Goal: Information Seeking & Learning: Learn about a topic

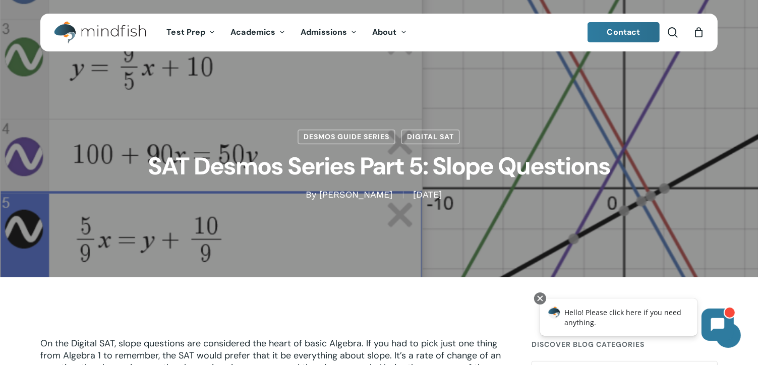
click at [356, 188] on h1 "SAT Desmos Series Part 5: Slope Questions" at bounding box center [379, 167] width 504 height 44
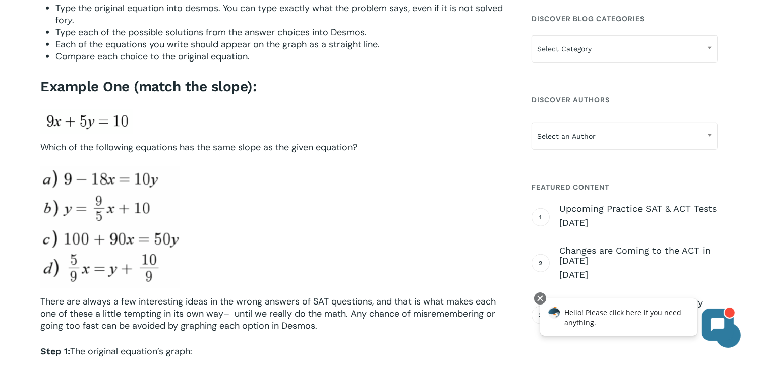
scroll to position [584, 0]
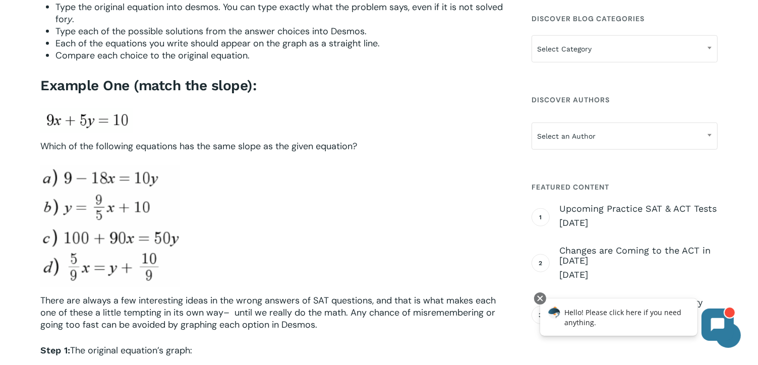
click at [356, 188] on div at bounding box center [272, 227] width 464 height 122
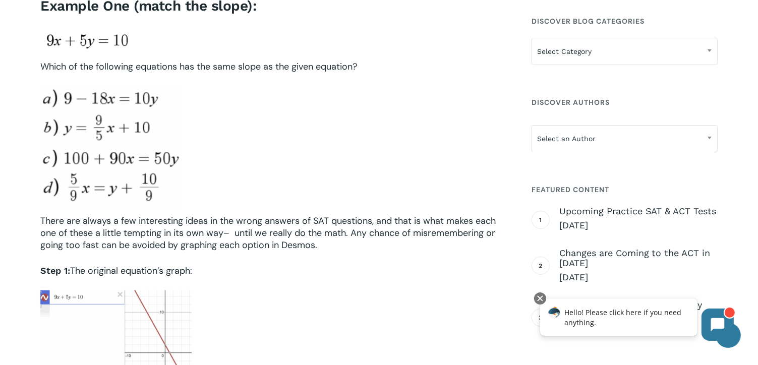
scroll to position [663, 0]
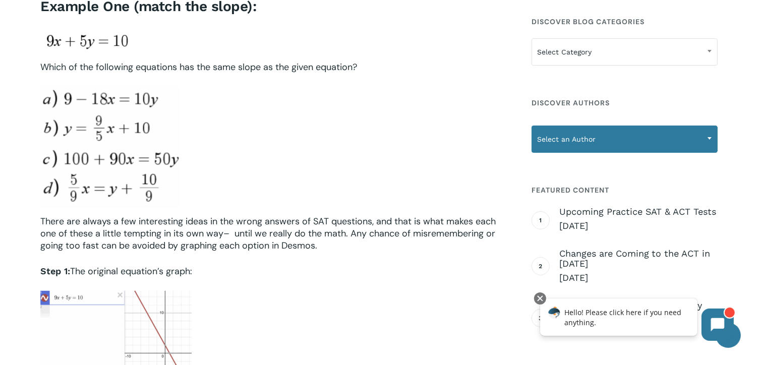
click at [710, 133] on span at bounding box center [709, 138] width 15 height 25
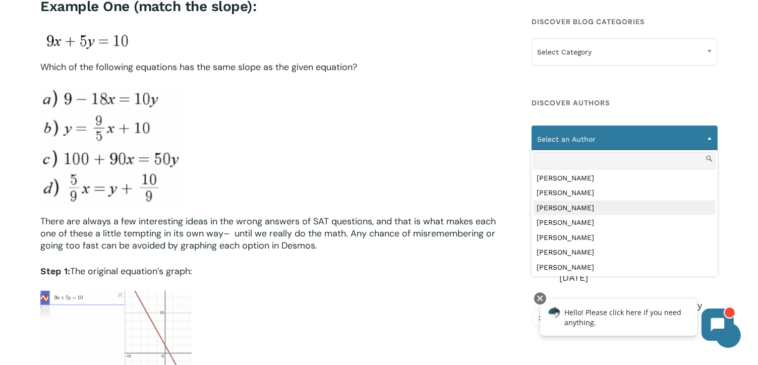
scroll to position [328, 0]
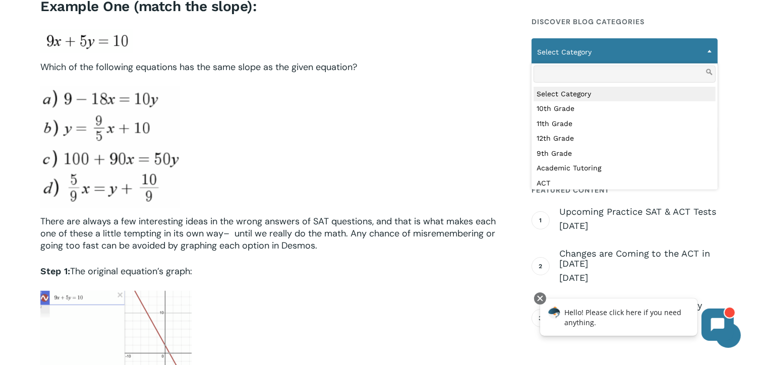
click at [710, 53] on span at bounding box center [709, 50] width 15 height 25
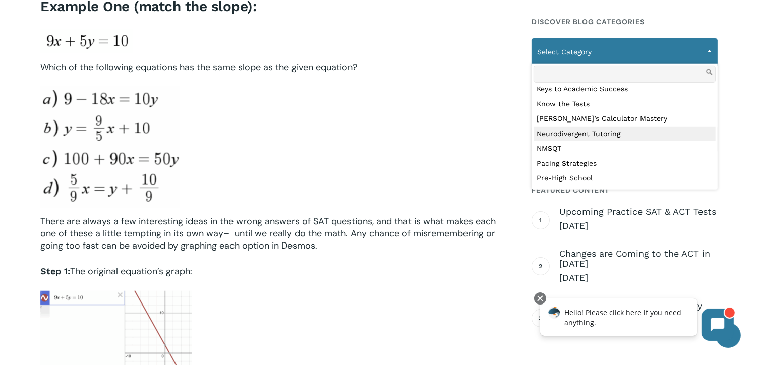
scroll to position [359, 0]
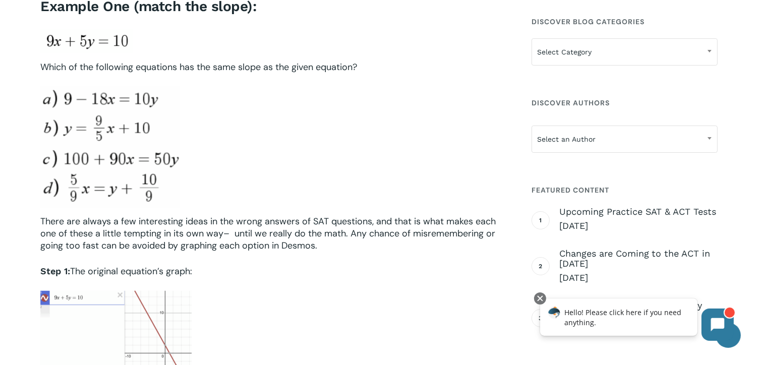
click at [495, 161] on div at bounding box center [272, 148] width 464 height 122
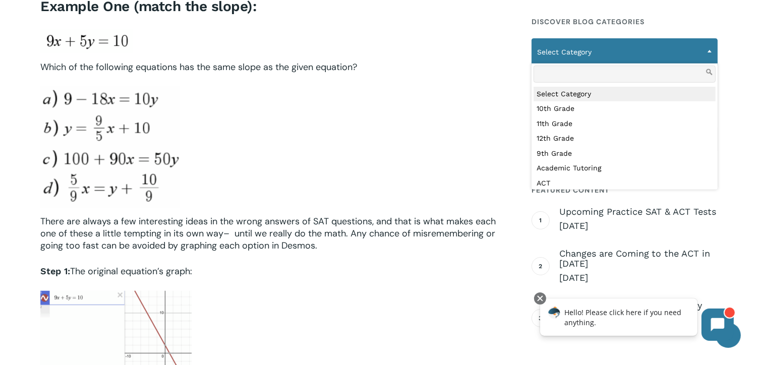
click at [660, 51] on span "Select Category" at bounding box center [624, 51] width 185 height 21
type input "*"
type input "***"
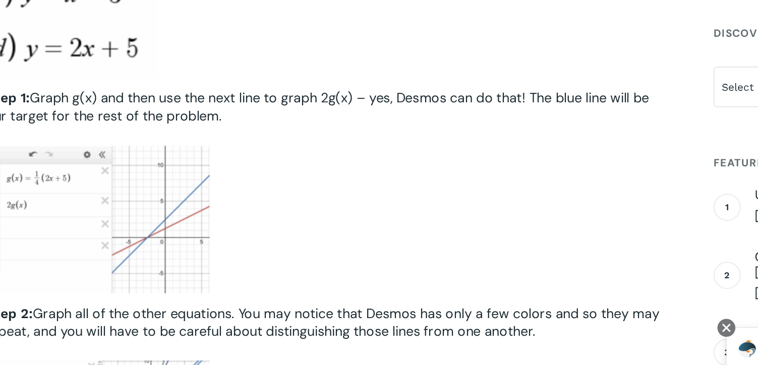
scroll to position [1390, 0]
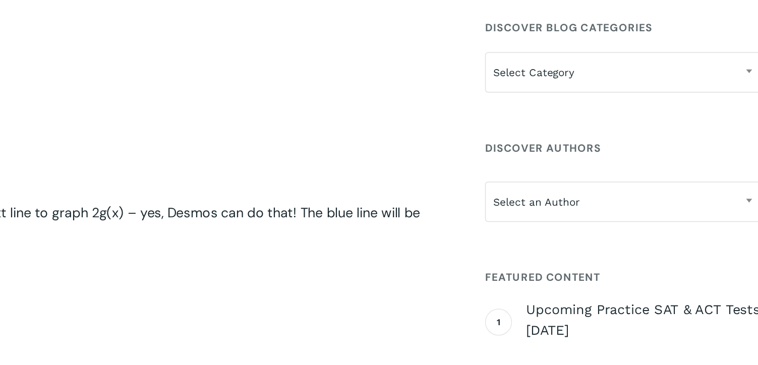
click at [315, 150] on div "Example Two (Slope Transformation with Function): Given the following function:…" at bounding box center [272, 156] width 464 height 597
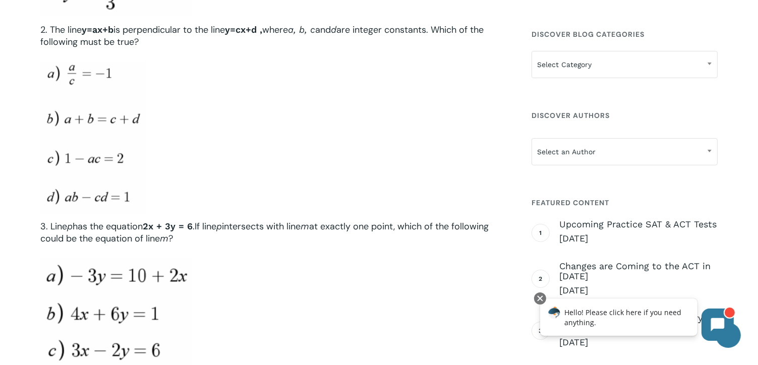
scroll to position [3097, 0]
click at [173, 265] on div "Practice Problems If the system of the following two equations has infinite sol…" at bounding box center [272, 140] width 464 height 540
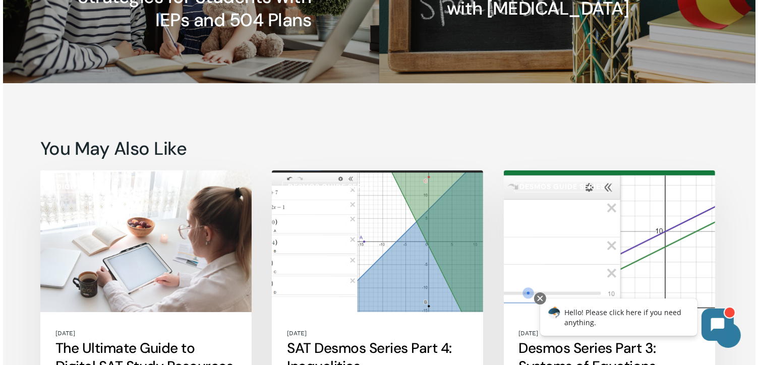
scroll to position [4021, 0]
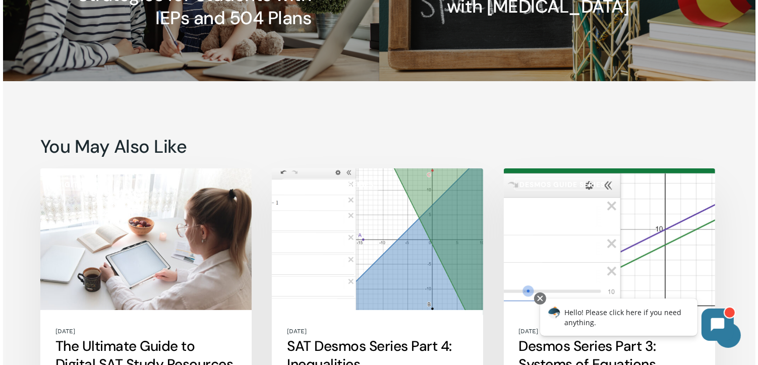
click at [328, 268] on link "SAT Desmos Series Part 4: Inequalities" at bounding box center [377, 304] width 211 height 273
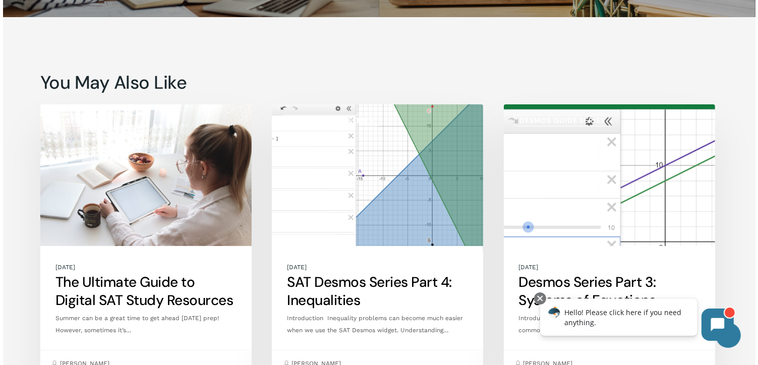
scroll to position [4086, 0]
click at [328, 268] on link "SAT Desmos Series Part 4: Inequalities" at bounding box center [377, 240] width 211 height 273
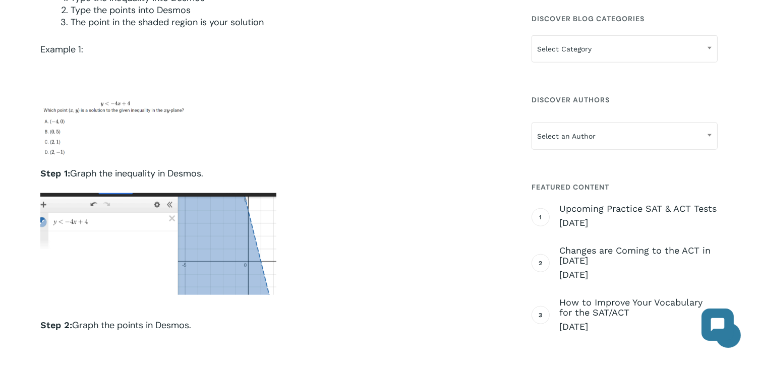
scroll to position [1025, 0]
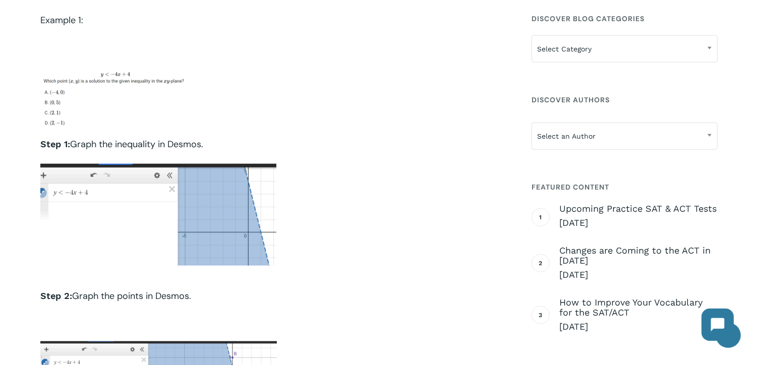
drag, startPoint x: 351, startPoint y: 257, endPoint x: 220, endPoint y: 252, distance: 130.7
click at [220, 252] on p at bounding box center [272, 227] width 464 height 126
click at [220, 252] on img at bounding box center [158, 215] width 236 height 102
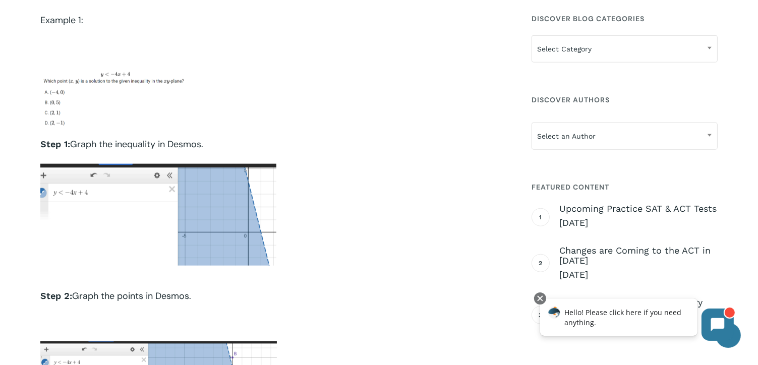
click at [289, 262] on p at bounding box center [272, 227] width 464 height 126
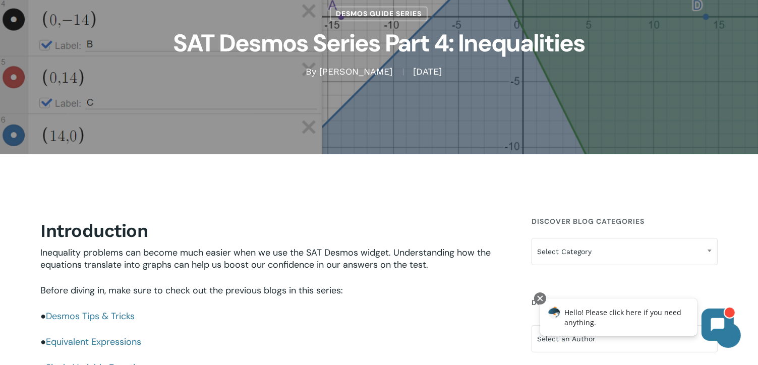
scroll to position [0, 0]
